Goal: Information Seeking & Learning: Learn about a topic

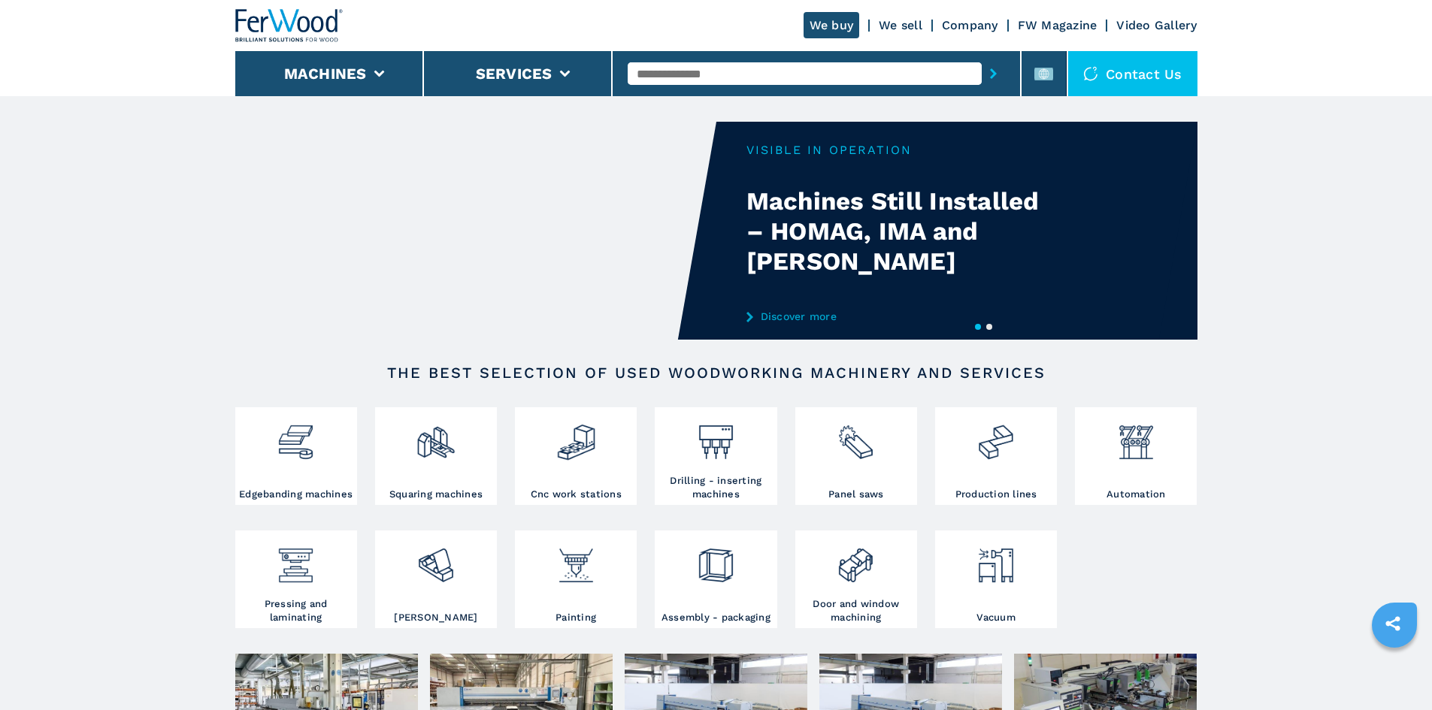
click at [697, 69] on input "text" at bounding box center [805, 73] width 354 height 23
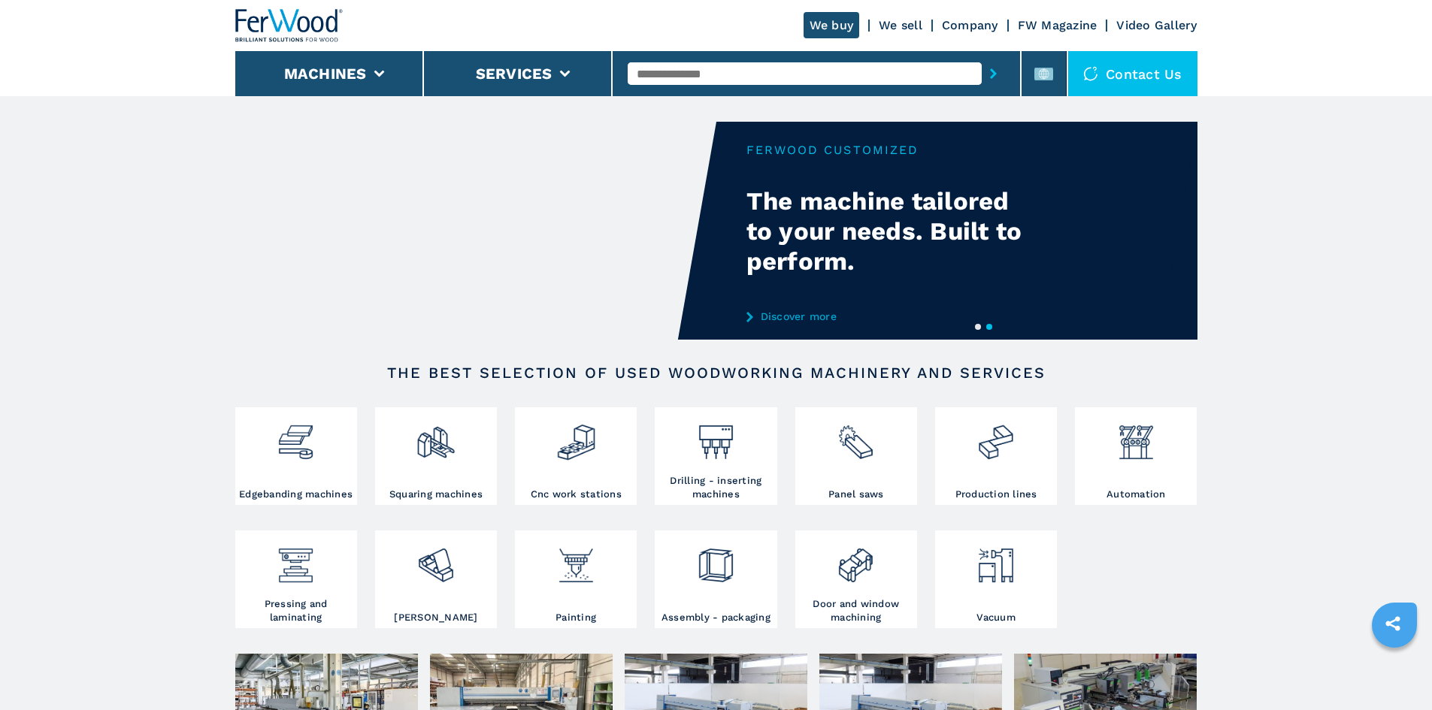
paste input "******"
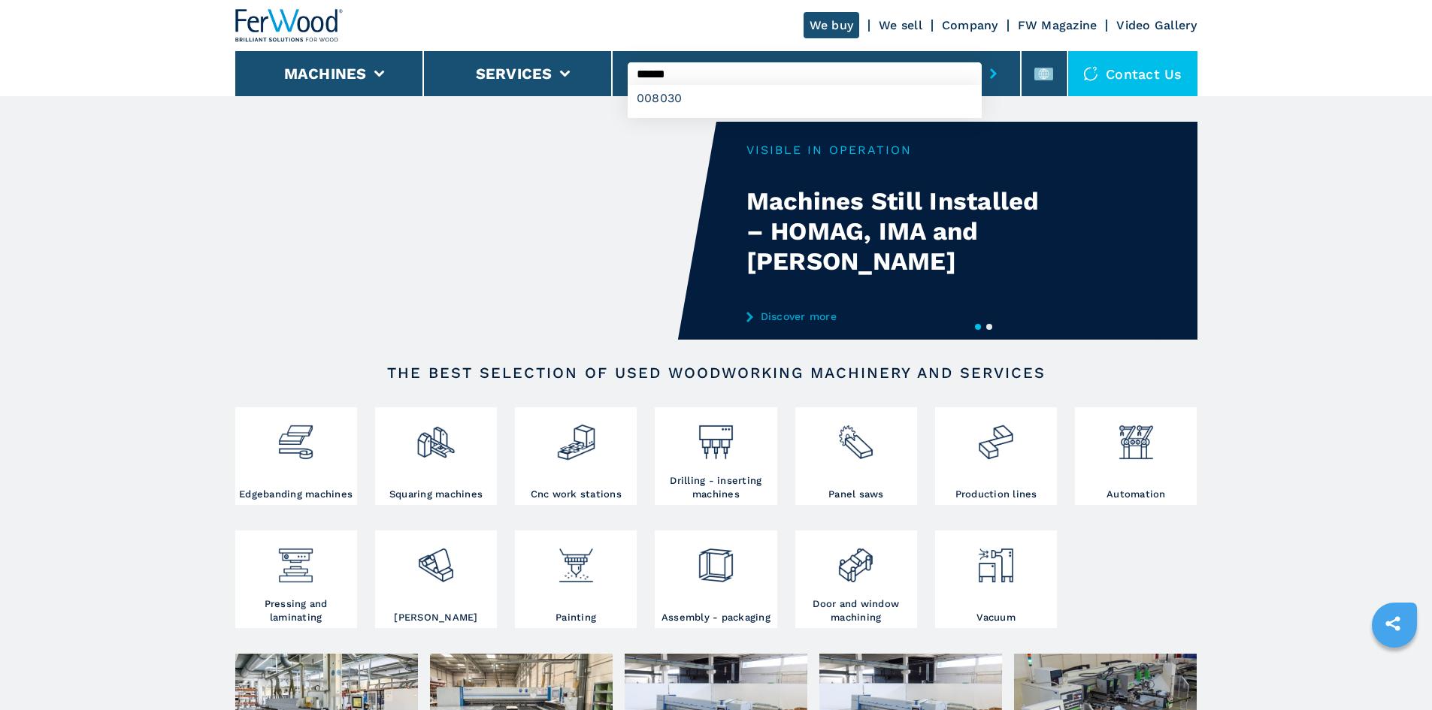
type input "******"
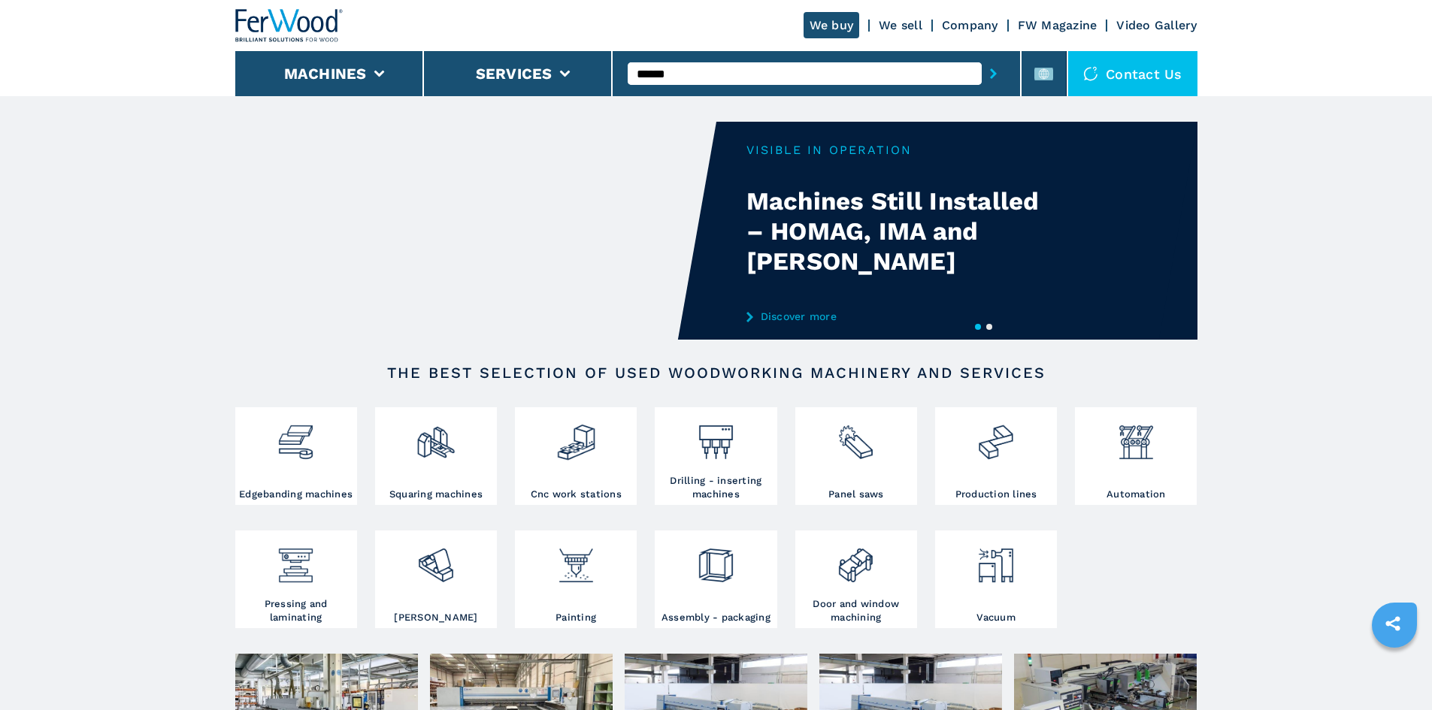
click at [990, 72] on icon "submit-button" at bounding box center [993, 73] width 7 height 11
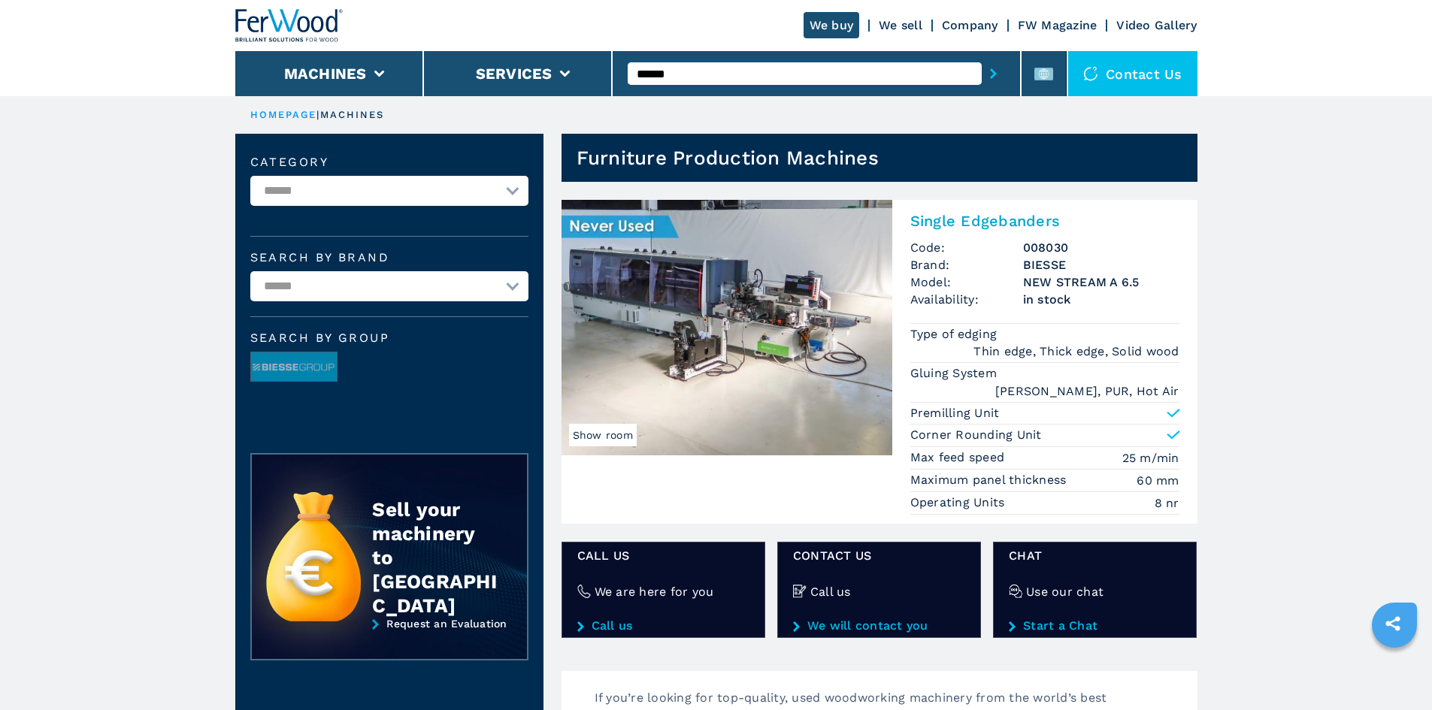
click at [1001, 220] on h2 "Single Edgebanders" at bounding box center [1044, 221] width 269 height 18
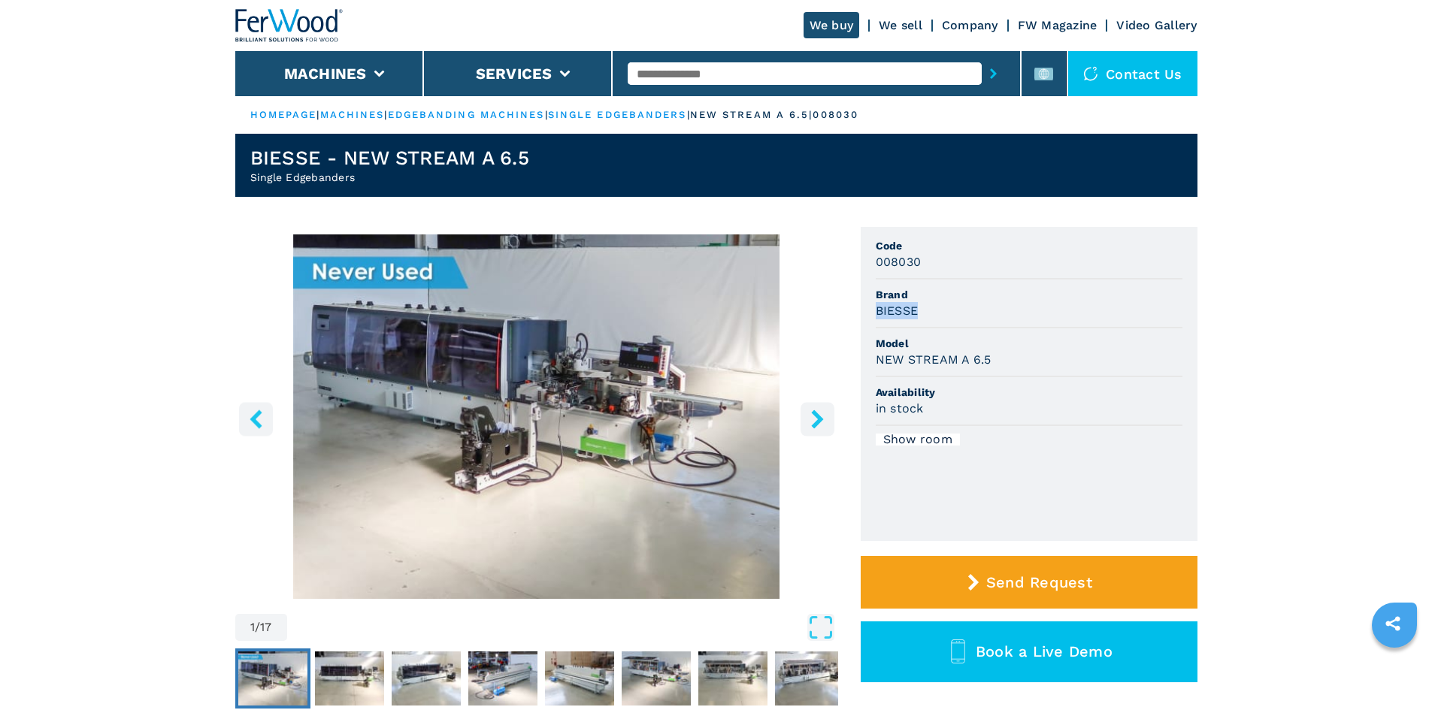
drag, startPoint x: 877, startPoint y: 311, endPoint x: 946, endPoint y: 317, distance: 70.2
click at [946, 317] on div "BIESSE" at bounding box center [1029, 310] width 307 height 17
copy h3 "BIESSE"
click at [919, 328] on li "Brand BIESSE" at bounding box center [1029, 304] width 307 height 49
drag, startPoint x: 874, startPoint y: 359, endPoint x: 1012, endPoint y: 369, distance: 138.7
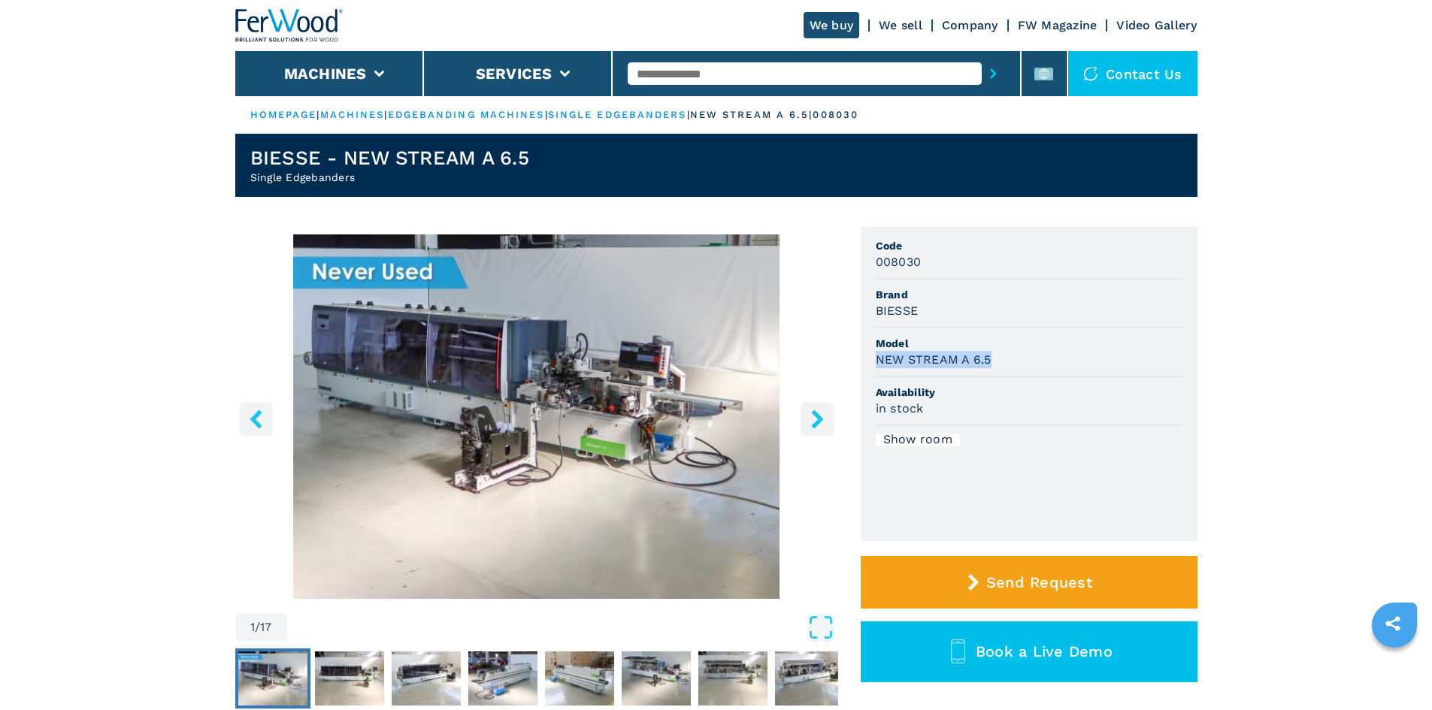
click at [1012, 369] on ul "Code 008030 Brand BIESSE Model NEW STREAM A 6.5 Availability in stock Show room" at bounding box center [1029, 384] width 337 height 314
copy h3 "NEW STREAM A 6.5"
click at [990, 329] on ul "Code 008030 Brand BIESSE Model NEW STREAM A 6.5 Availability in stock Show room" at bounding box center [1029, 384] width 337 height 314
click at [1149, 387] on span "Availability" at bounding box center [1029, 392] width 307 height 15
drag, startPoint x: 886, startPoint y: 270, endPoint x: 944, endPoint y: 269, distance: 58.6
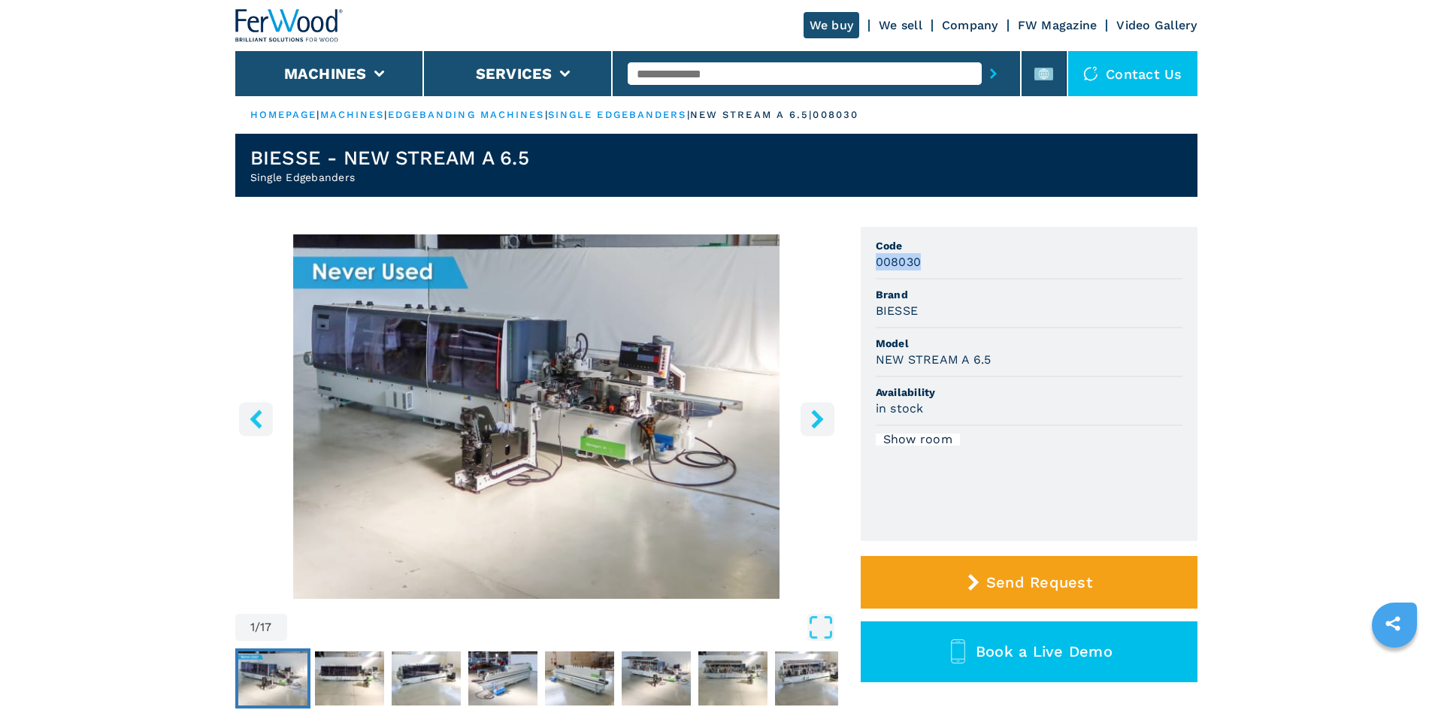
click at [944, 269] on ul "Code 008030 Brand BIESSE Model NEW STREAM A 6.5 Availability in stock Show room" at bounding box center [1029, 384] width 337 height 314
copy h3 "008030"
click at [1085, 357] on div "NEW STREAM A 6.5" at bounding box center [1029, 359] width 307 height 17
click at [677, 69] on input "text" at bounding box center [805, 73] width 354 height 23
paste input "******"
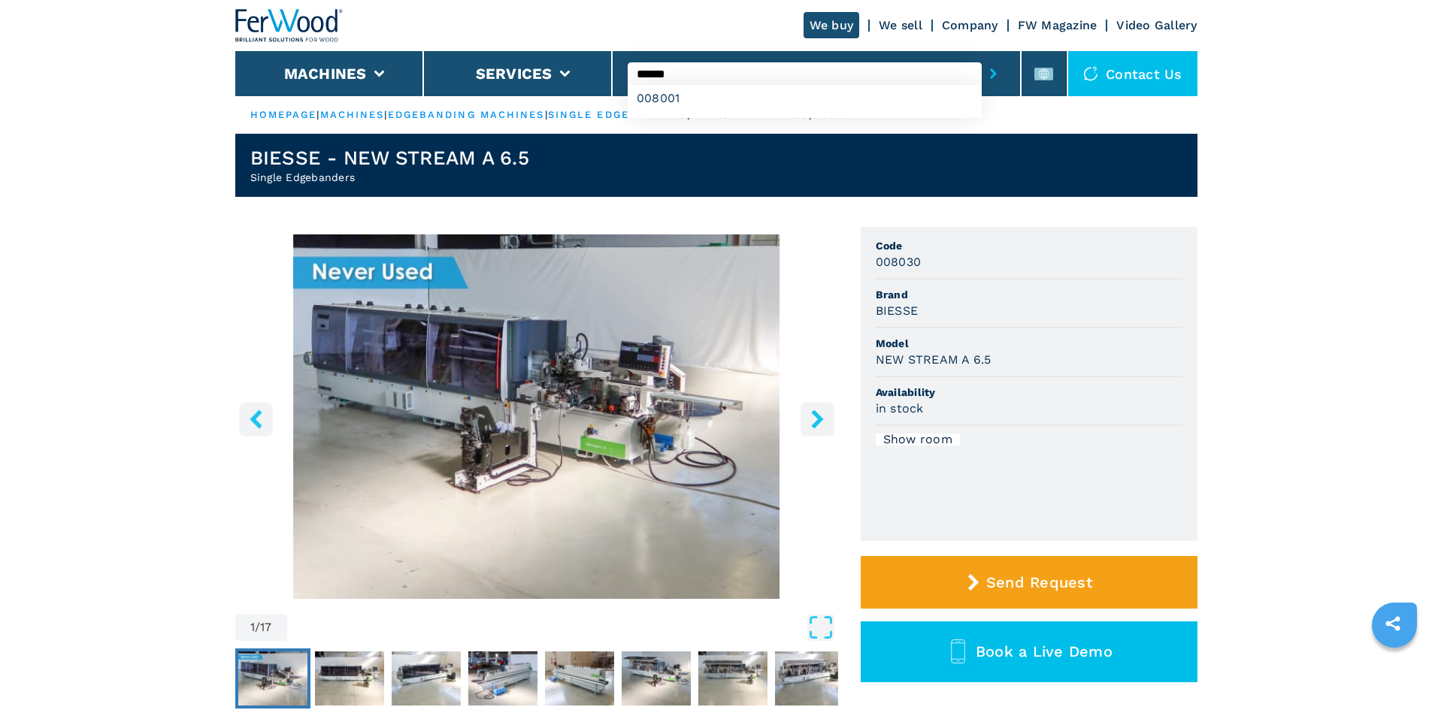
type input "******"
click at [986, 67] on button "submit-button" at bounding box center [993, 73] width 23 height 35
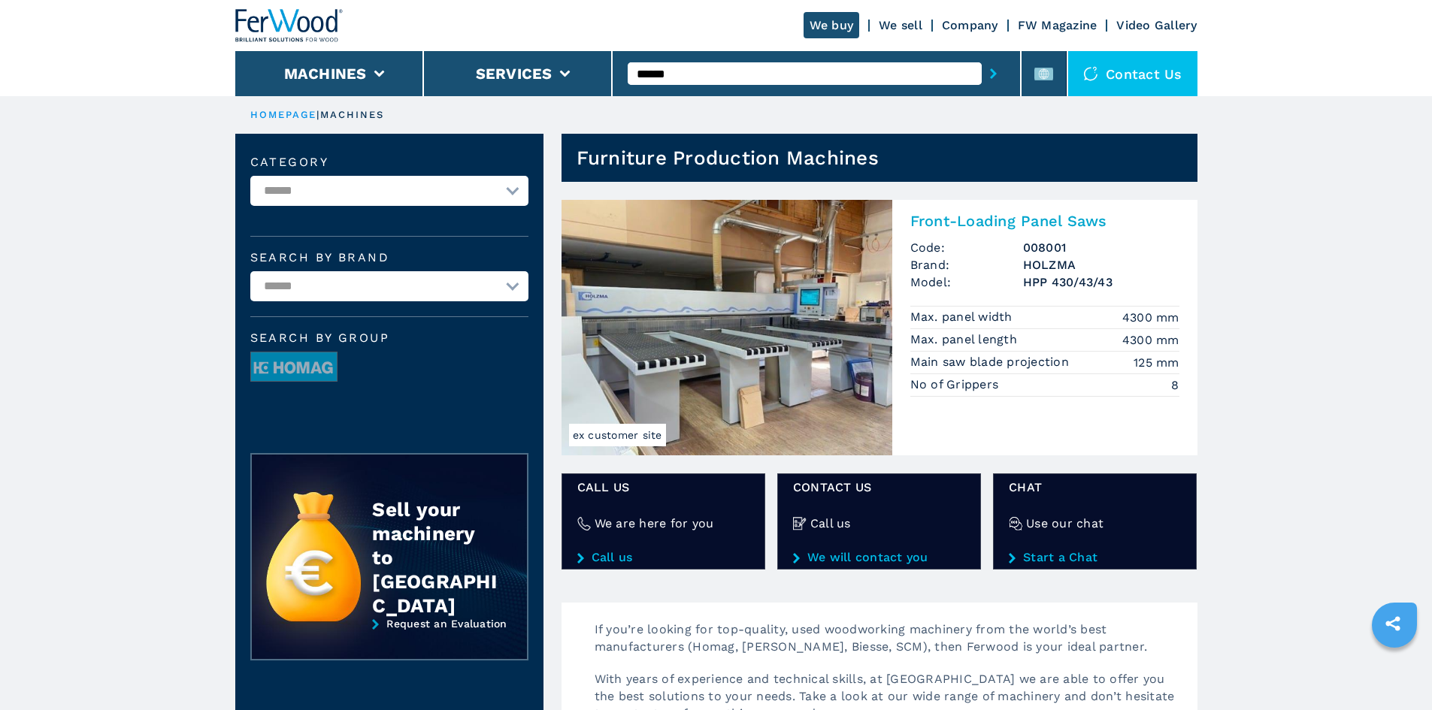
click at [989, 218] on h2 "Front-Loading Panel Saws" at bounding box center [1044, 221] width 269 height 18
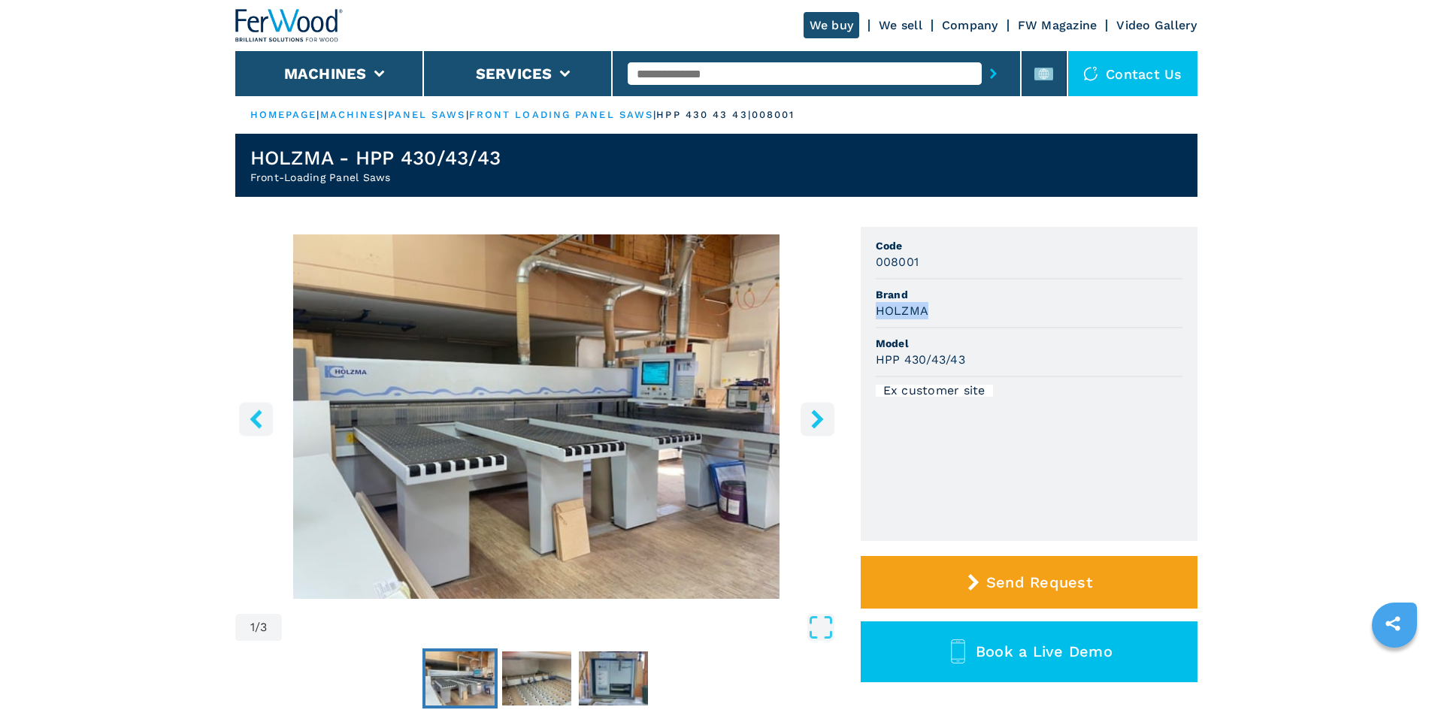
drag, startPoint x: 876, startPoint y: 313, endPoint x: 931, endPoint y: 307, distance: 55.3
click at [931, 307] on div "HOLZMA" at bounding box center [1029, 310] width 307 height 17
copy h3 "HOLZMA"
click at [1013, 332] on li "Model HPP 430/43/43" at bounding box center [1029, 353] width 307 height 49
drag, startPoint x: 881, startPoint y: 359, endPoint x: 975, endPoint y: 363, distance: 94.0
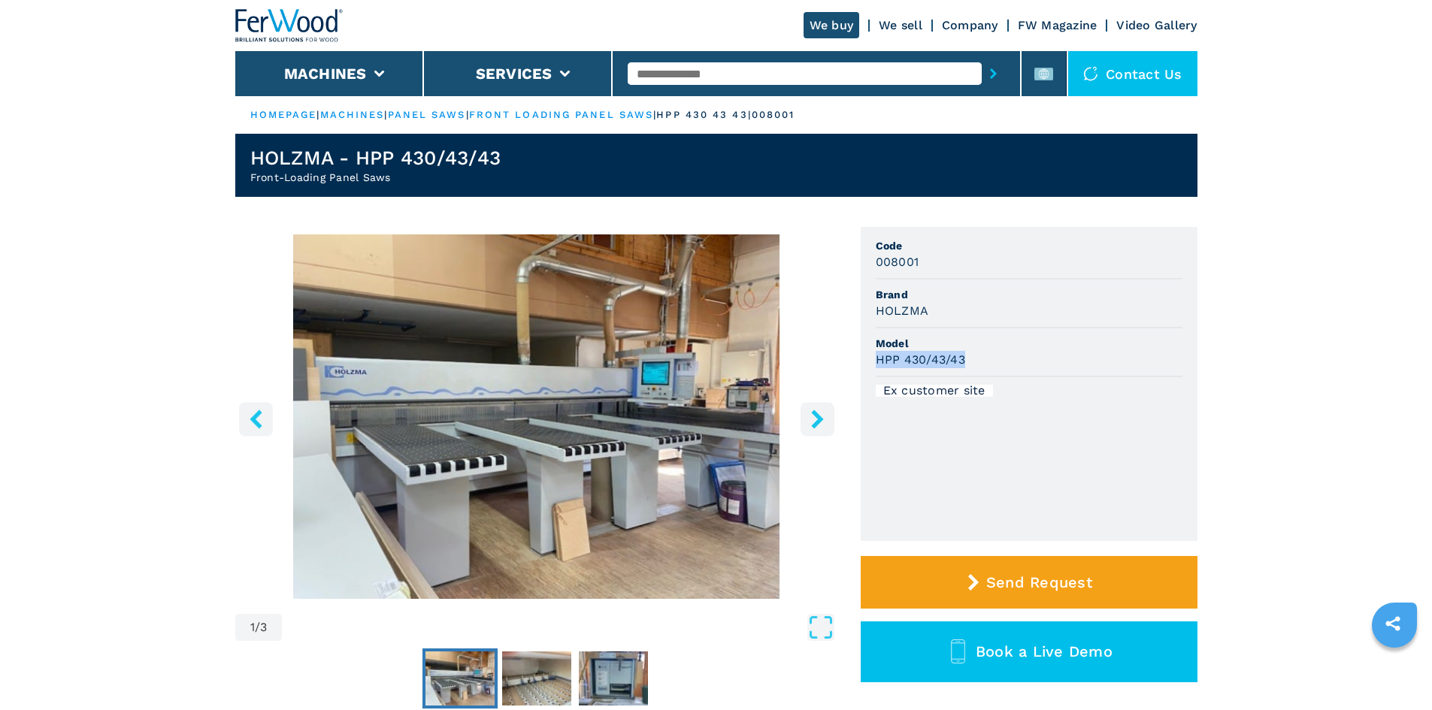
click at [975, 363] on ul "Code 008001 Brand HOLZMA Model HPP 430/43/43 Ex customer site" at bounding box center [1029, 384] width 337 height 314
copy h3 "HPP 430/43/43"
click at [998, 341] on span "Model" at bounding box center [1029, 343] width 307 height 15
drag, startPoint x: 877, startPoint y: 264, endPoint x: 934, endPoint y: 262, distance: 57.9
click at [934, 262] on div "008001" at bounding box center [1029, 261] width 307 height 17
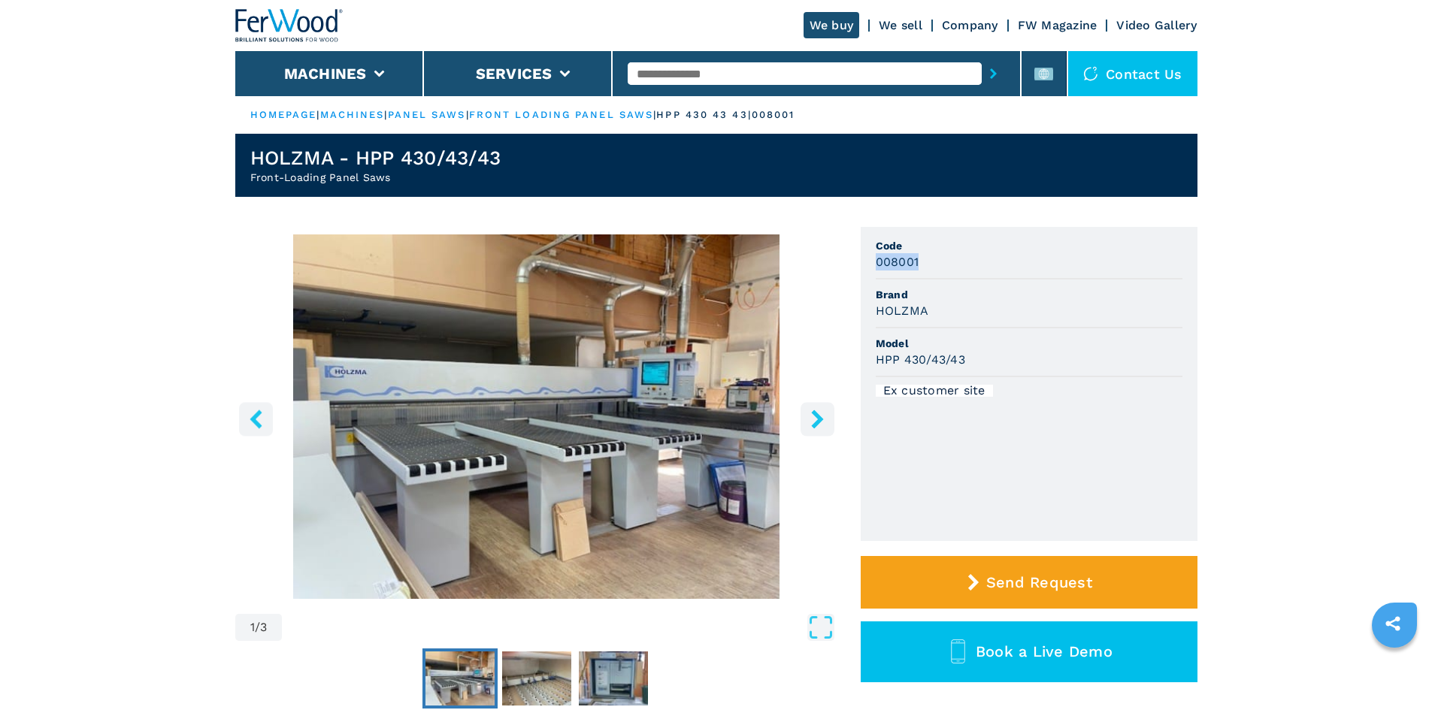
copy h3 "008001"
click at [976, 328] on li "Brand HOLZMA" at bounding box center [1029, 304] width 307 height 49
click at [704, 78] on input "text" at bounding box center [805, 73] width 354 height 23
paste input "******"
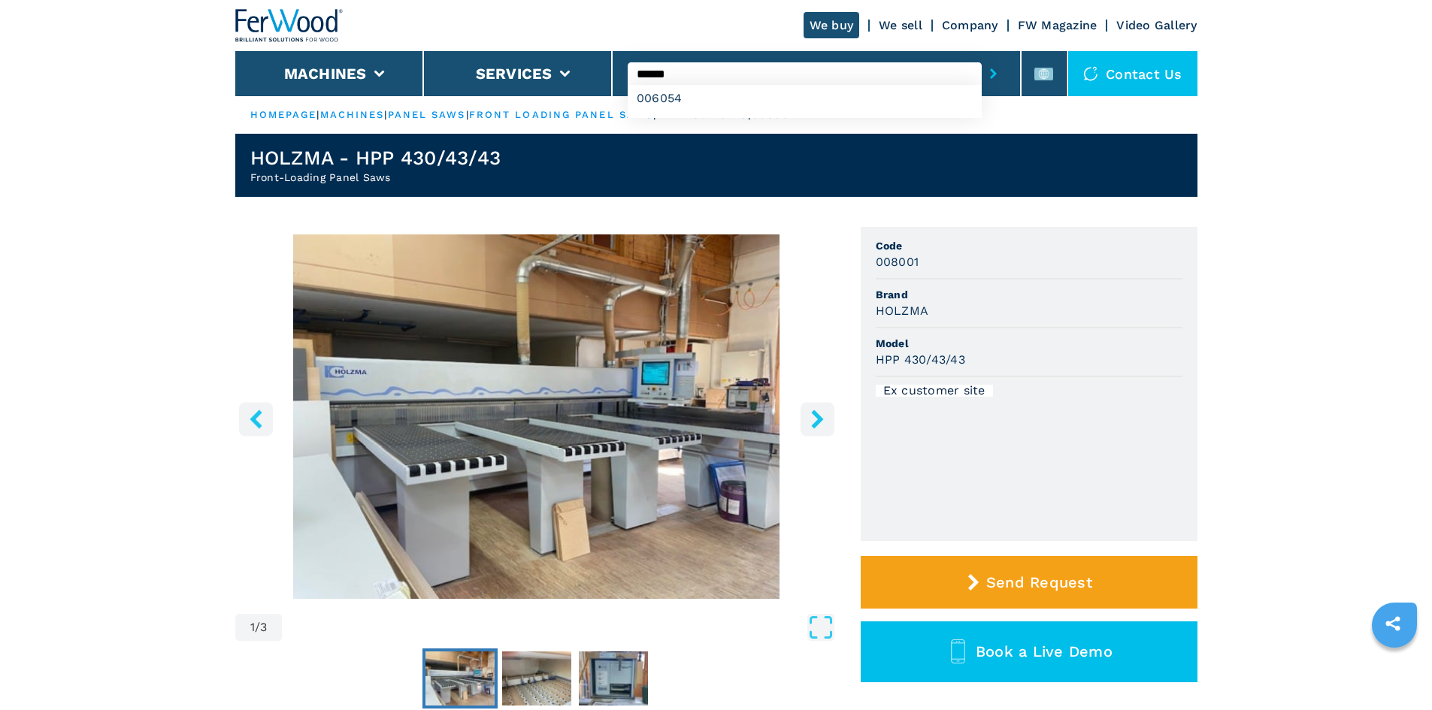
type input "******"
click at [991, 75] on button "submit-button" at bounding box center [993, 73] width 23 height 35
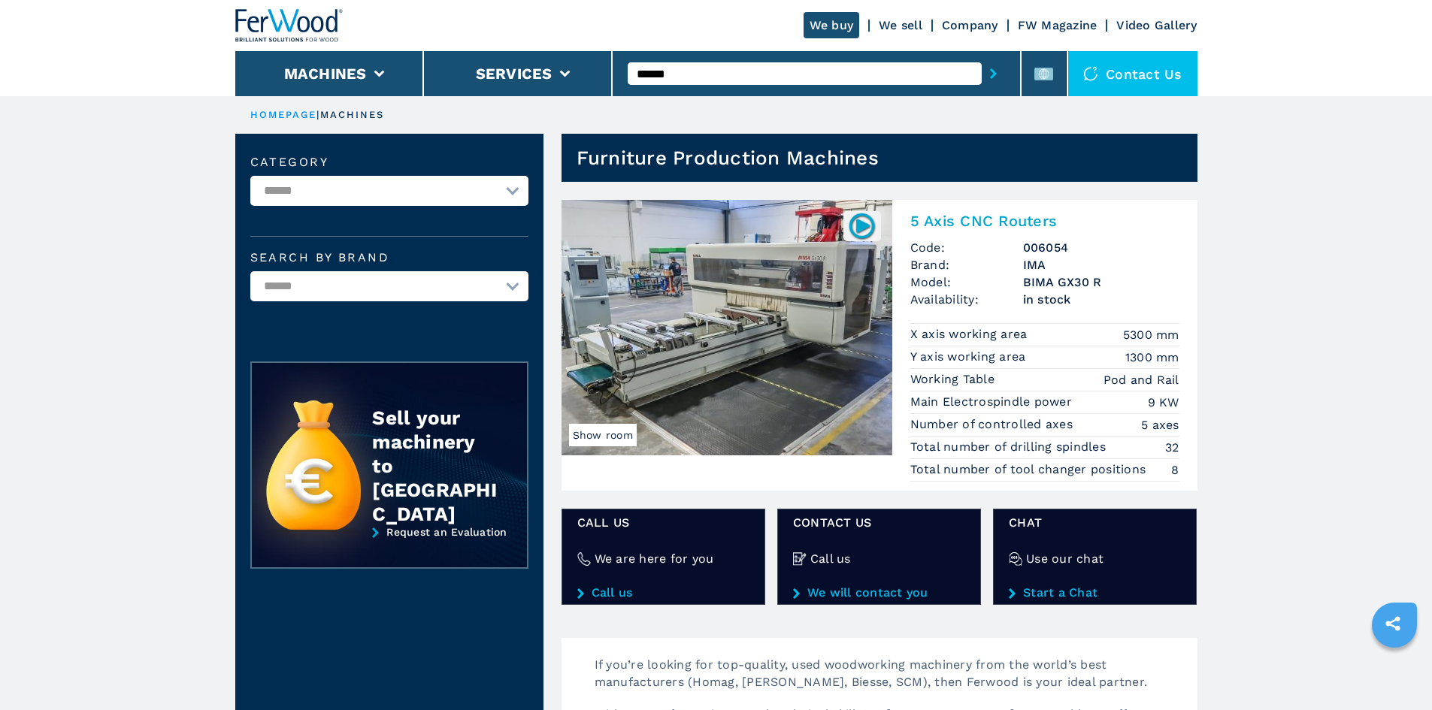
click at [1002, 217] on h2 "5 Axis CNC Routers" at bounding box center [1044, 221] width 269 height 18
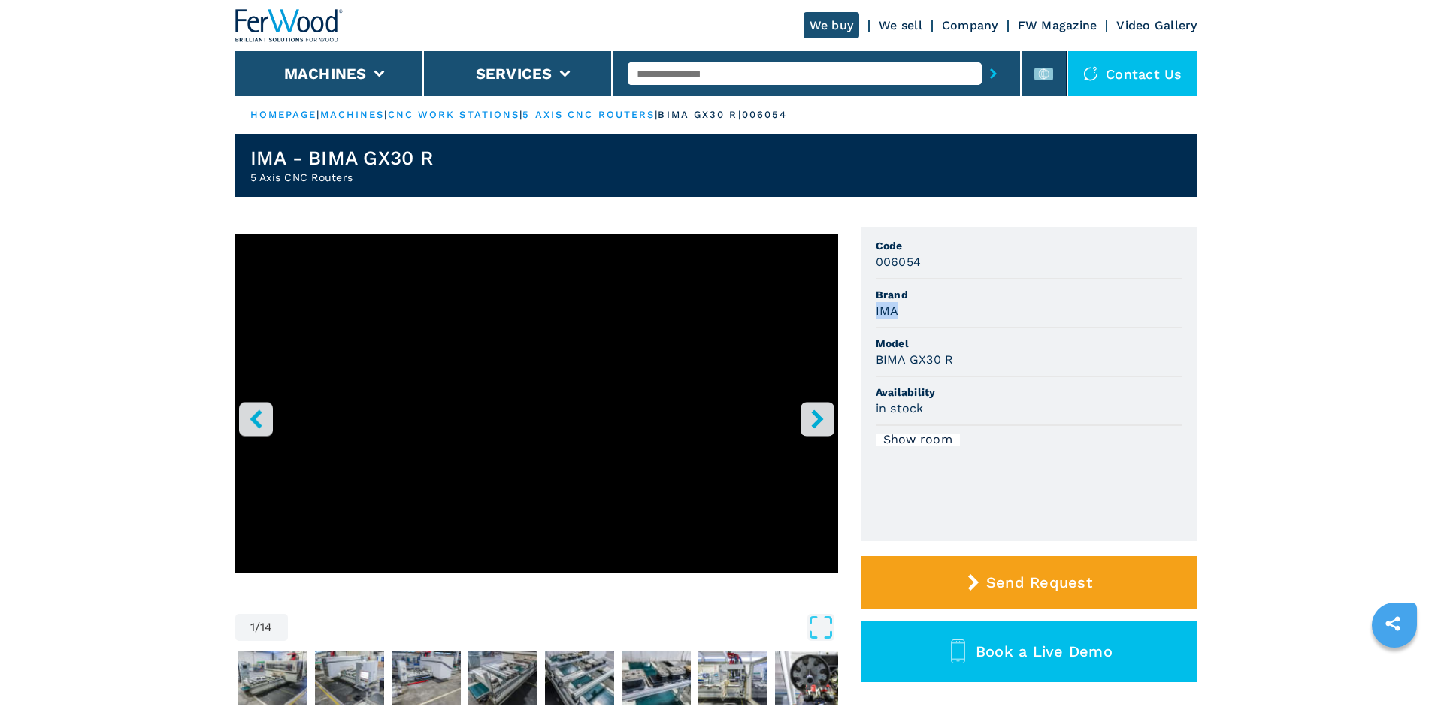
drag, startPoint x: 901, startPoint y: 315, endPoint x: 867, endPoint y: 313, distance: 33.9
click at [867, 313] on ul "Code 006054 Brand IMA Model BIMA GX30 R Availability in stock Show room" at bounding box center [1029, 384] width 337 height 314
copy h3 "IMA"
click at [972, 356] on div "BIMA GX30 R" at bounding box center [1029, 359] width 307 height 17
drag, startPoint x: 875, startPoint y: 360, endPoint x: 998, endPoint y: 361, distance: 123.3
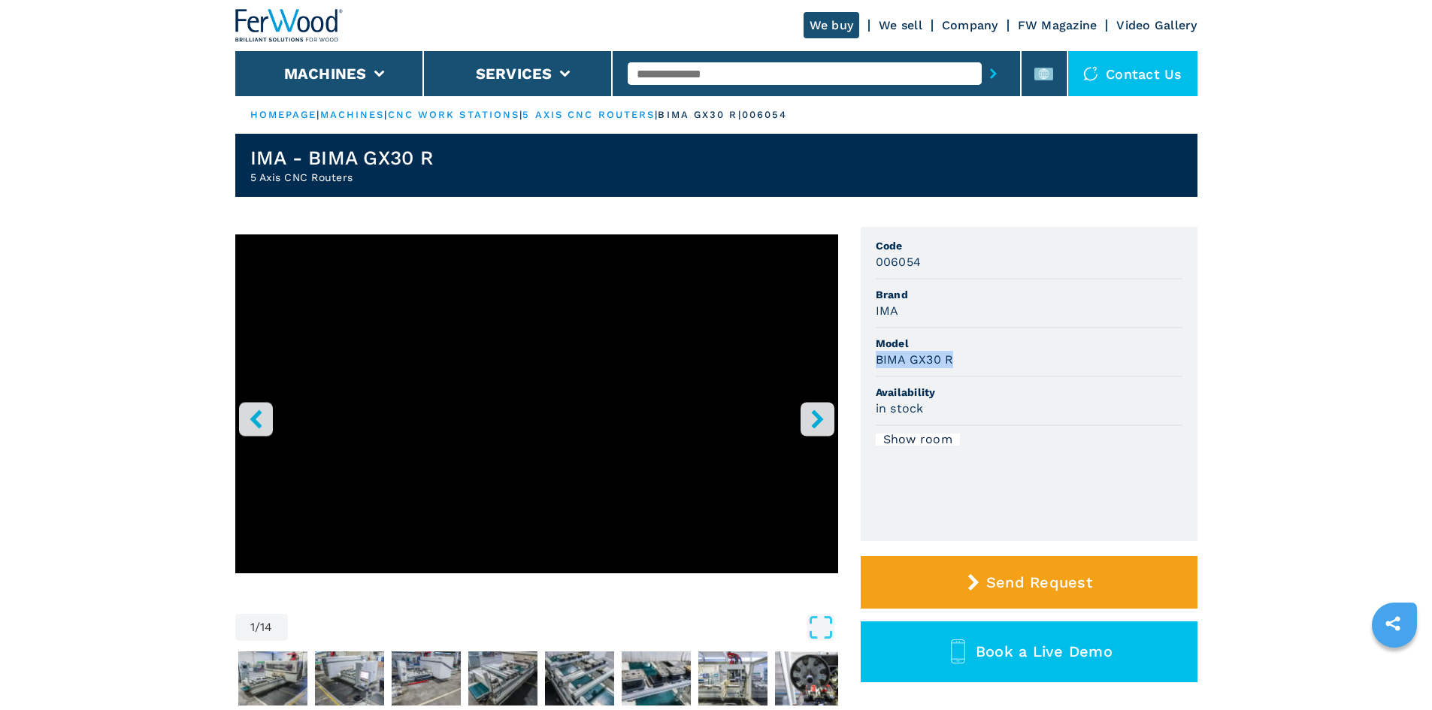
click at [998, 361] on div "BIMA GX30 R" at bounding box center [1029, 359] width 307 height 17
copy h3 "BIMA GX30 R"
click at [998, 355] on div "BIMA GX30 R" at bounding box center [1029, 359] width 307 height 17
drag, startPoint x: 889, startPoint y: 259, endPoint x: 950, endPoint y: 266, distance: 61.4
click at [950, 266] on div "006054" at bounding box center [1029, 261] width 307 height 17
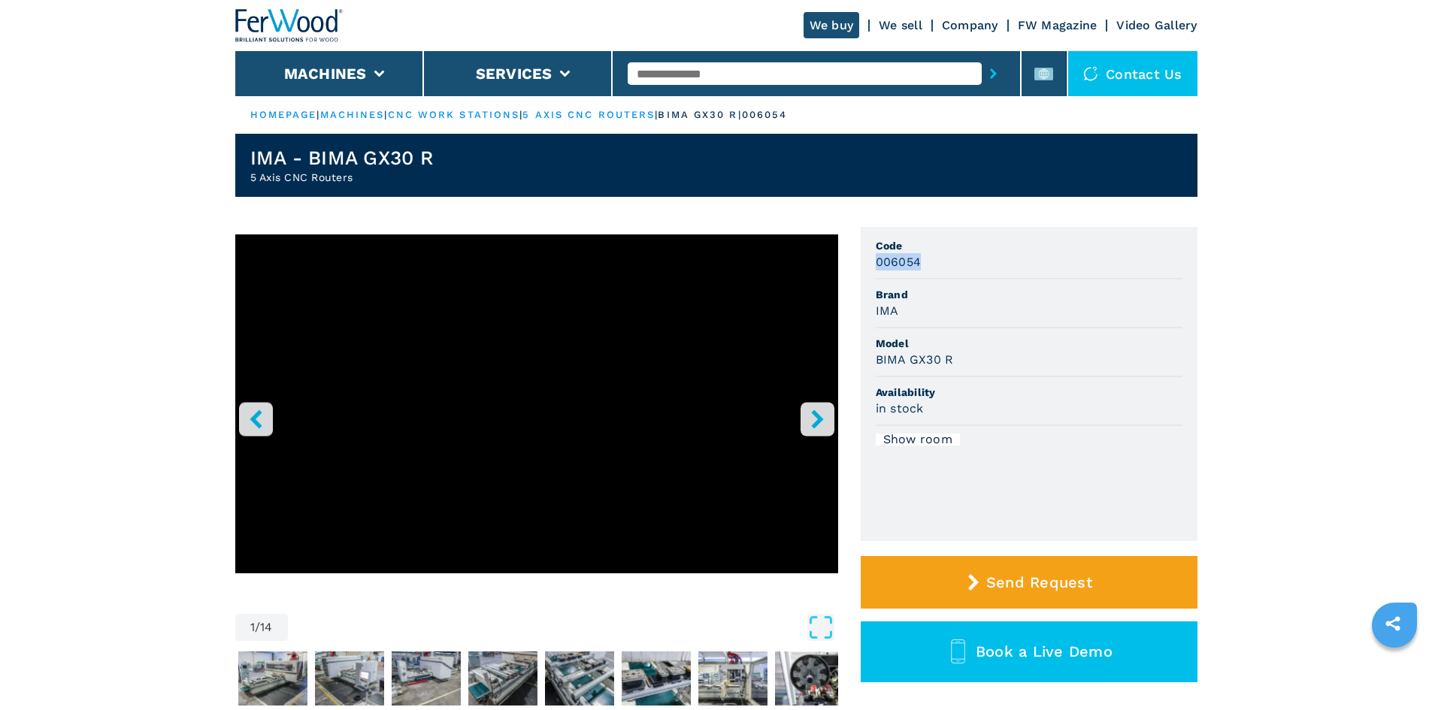
click at [951, 274] on li "Code 006054" at bounding box center [1029, 255] width 307 height 49
click at [1001, 239] on span "Code" at bounding box center [1029, 245] width 307 height 15
